Goal: Check status: Check status

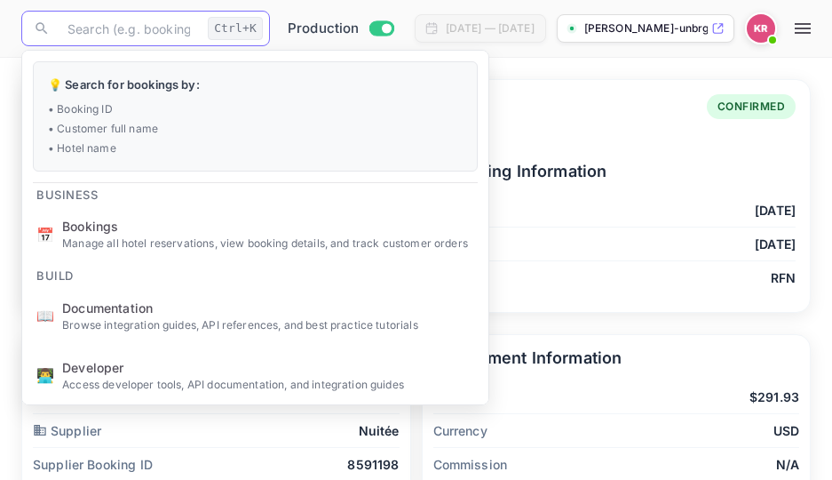
click at [72, 31] on input "text" at bounding box center [129, 29] width 144 height 36
type input "1jpbVFKX4"
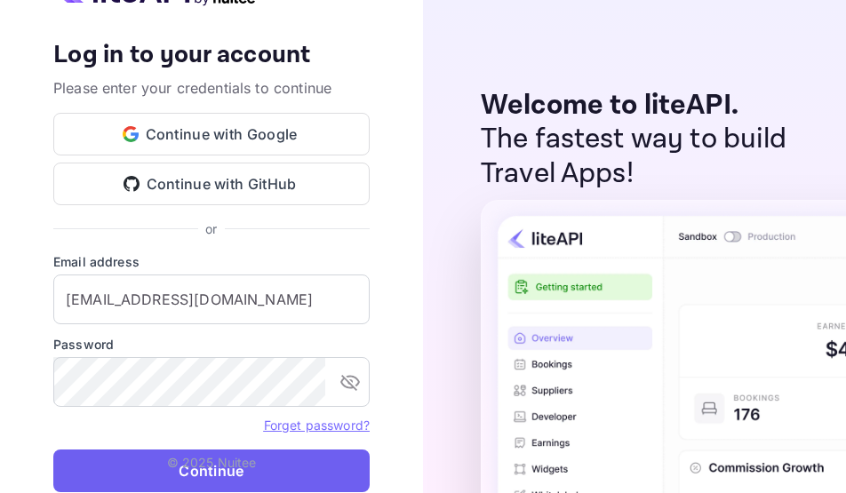
click at [271, 460] on button "Continue" at bounding box center [211, 470] width 316 height 43
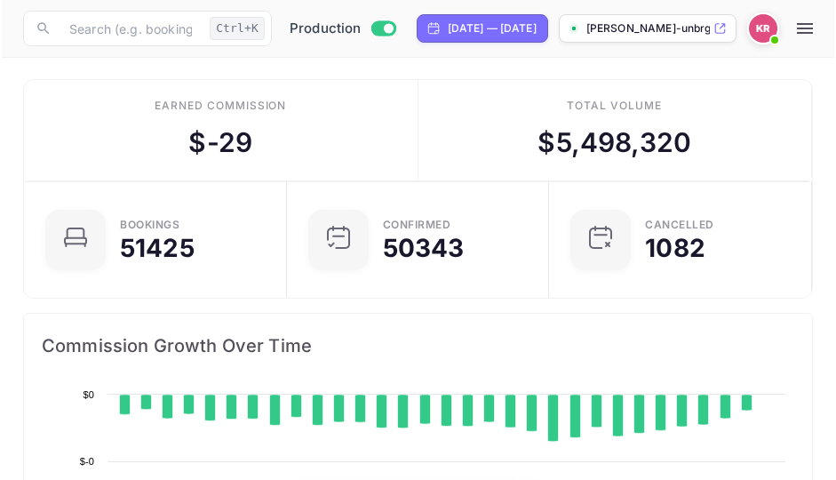
scroll to position [275, 372]
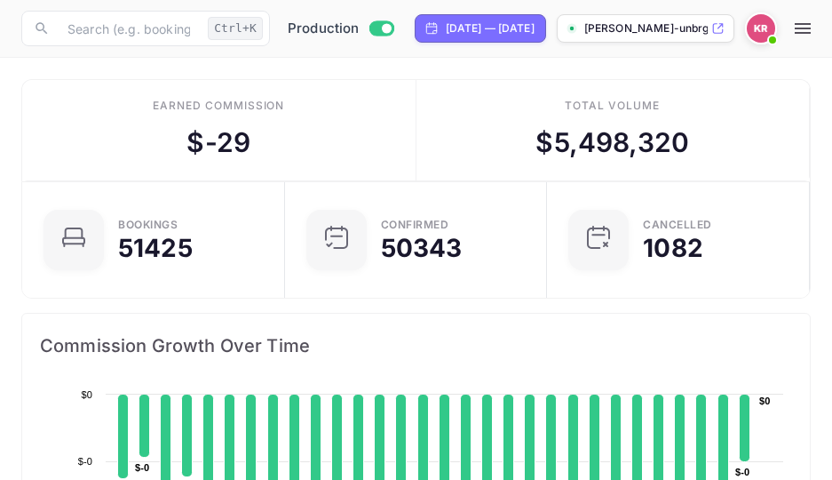
click at [755, 1] on div "​ Ctrl+K ​ Production [DATE] — [DATE] [PERSON_NAME]-unbrg.[PERSON_NAME]..." at bounding box center [416, 28] width 832 height 57
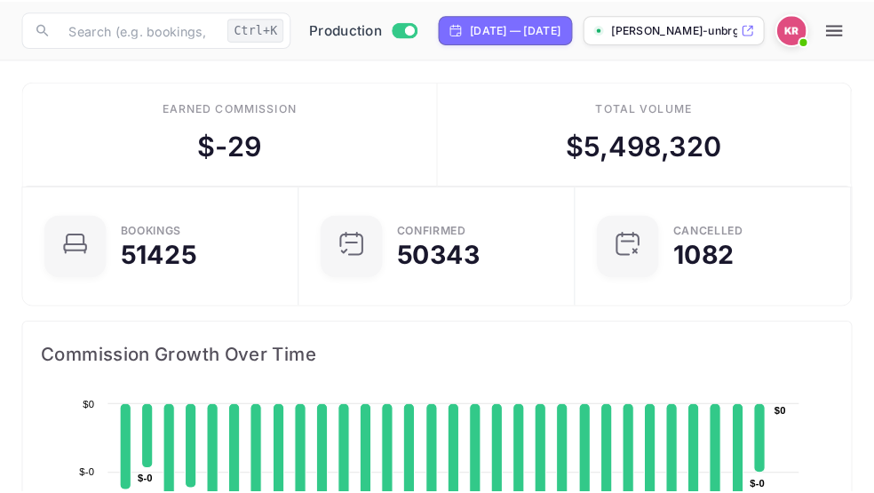
scroll to position [275, 394]
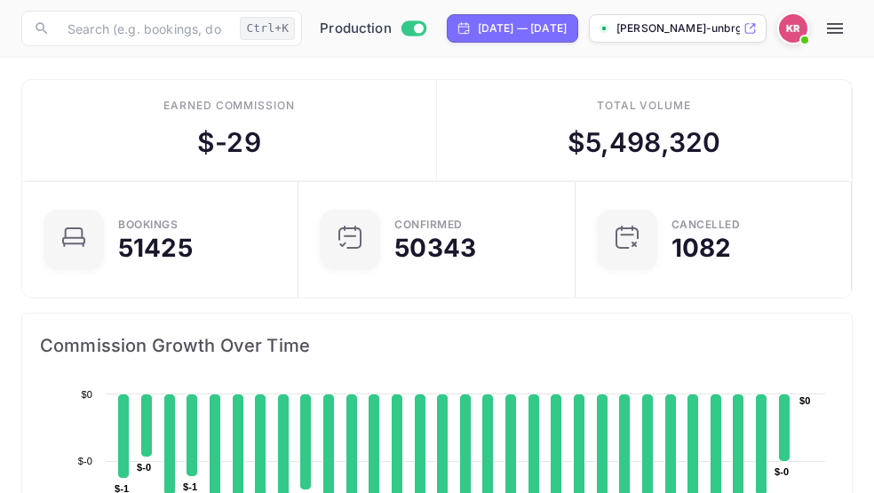
click at [843, 33] on icon "button" at bounding box center [835, 28] width 16 height 11
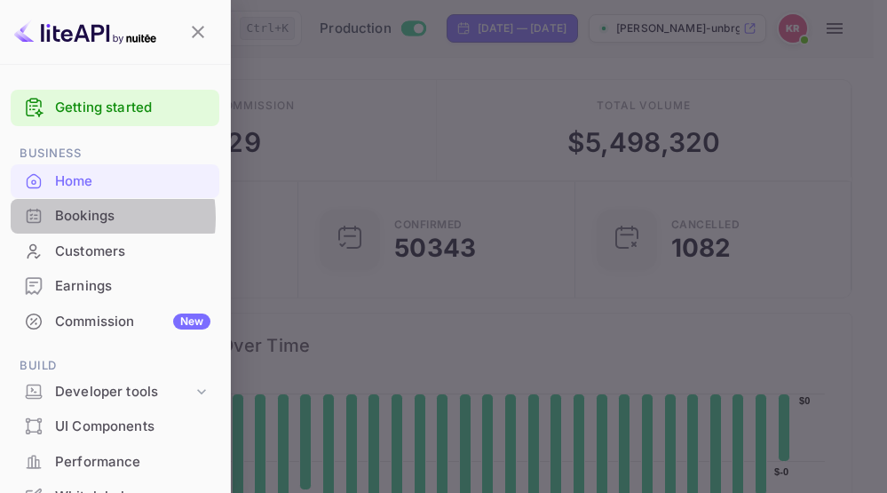
click at [69, 218] on div "Bookings" at bounding box center [132, 216] width 155 height 20
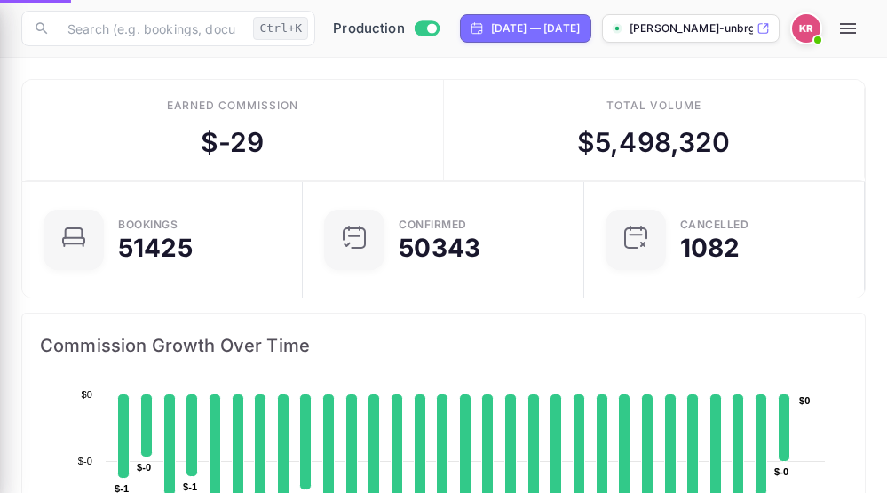
scroll to position [14, 14]
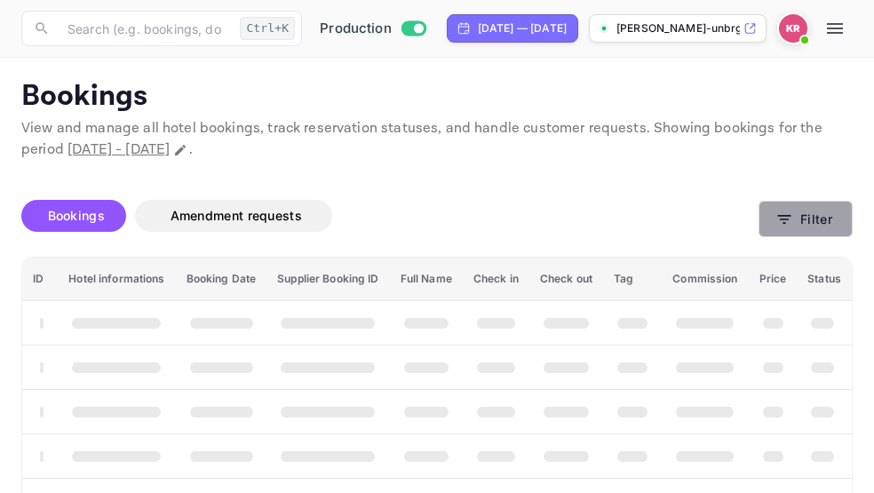
click at [789, 219] on icon "button" at bounding box center [784, 219] width 13 height 9
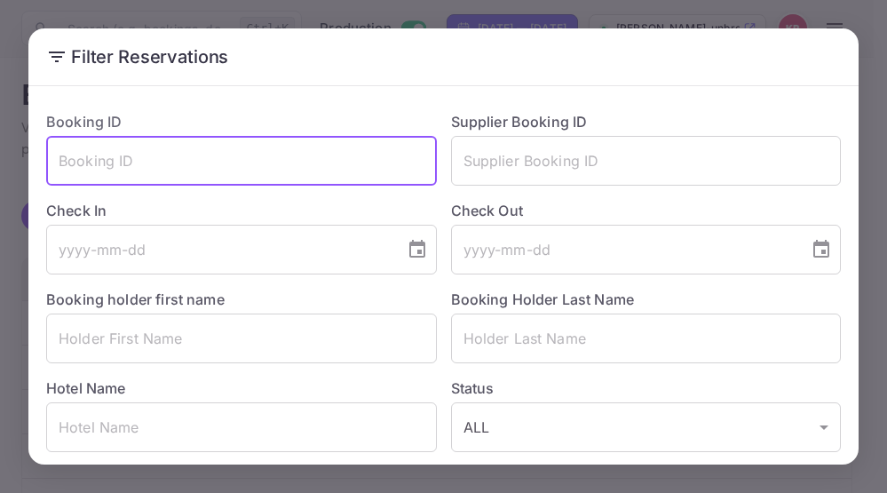
click at [71, 175] on input "text" at bounding box center [241, 161] width 391 height 50
paste input "1jpbVFKX4"
click at [62, 158] on input "1jpbVFKX4" at bounding box center [241, 161] width 391 height 50
click at [57, 161] on input "1jpbVFKX4" at bounding box center [241, 161] width 391 height 50
click at [128, 166] on input "1jpbVFKX4" at bounding box center [241, 161] width 391 height 50
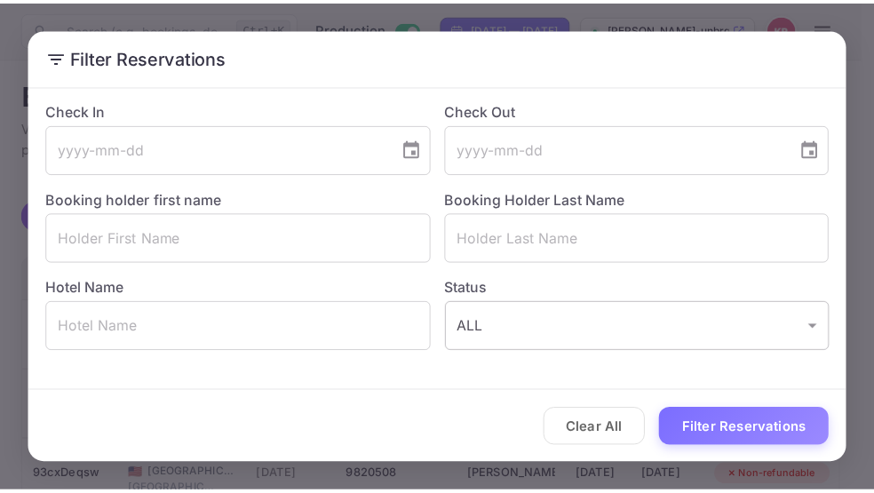
scroll to position [101, 0]
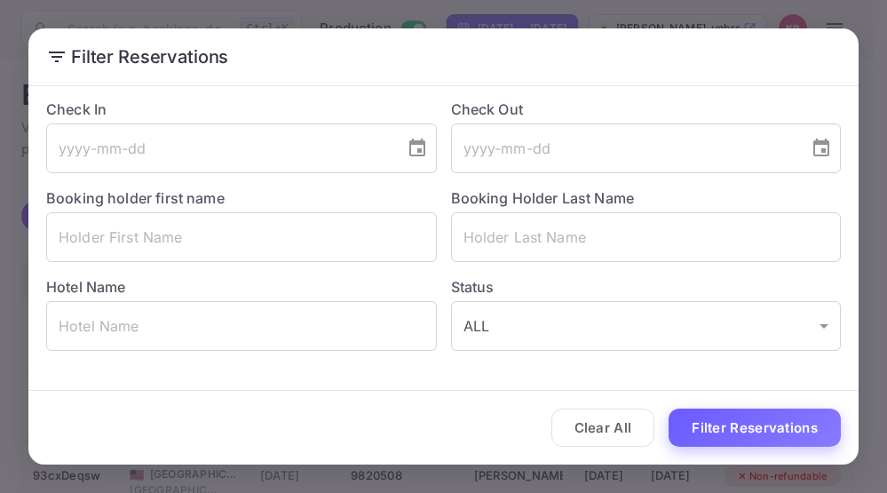
type input "1jpbVFKX4"
click at [710, 413] on button "Filter Reservations" at bounding box center [755, 428] width 172 height 38
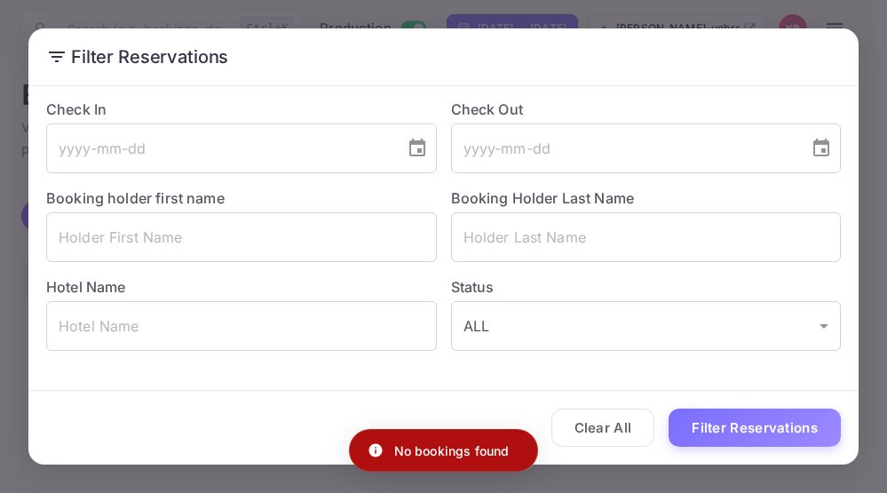
click at [718, 12] on div "Filter Reservations Booking ID 1jpbVFKX4 ​ Supplier Booking ID ​ Check In ​ Che…" at bounding box center [443, 246] width 887 height 493
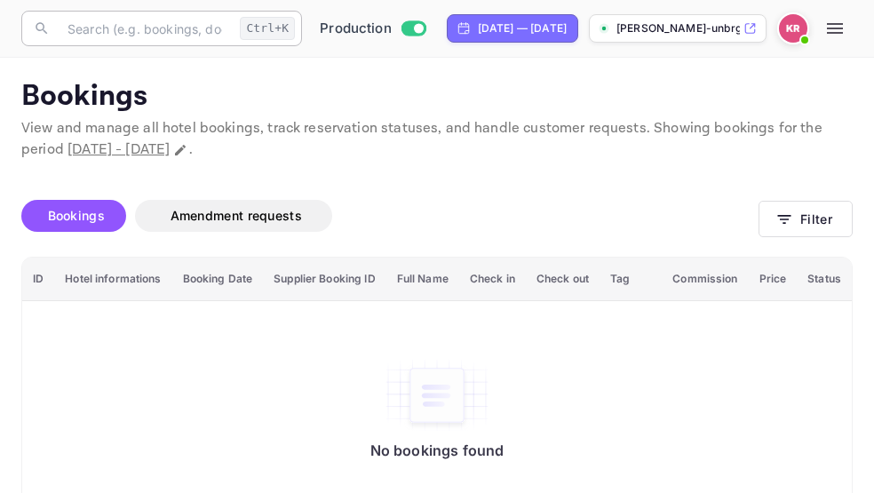
click at [53, 39] on div "​ Ctrl+K ​" at bounding box center [161, 29] width 281 height 36
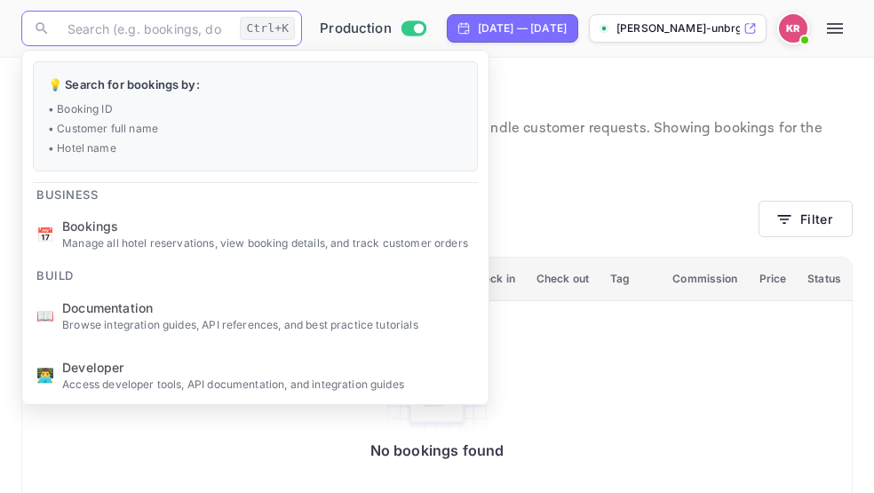
paste input "1jpbVFKX4"
type input "1jpbVFKX4"
